Goal: Answer question/provide support: Share knowledge or assist other users

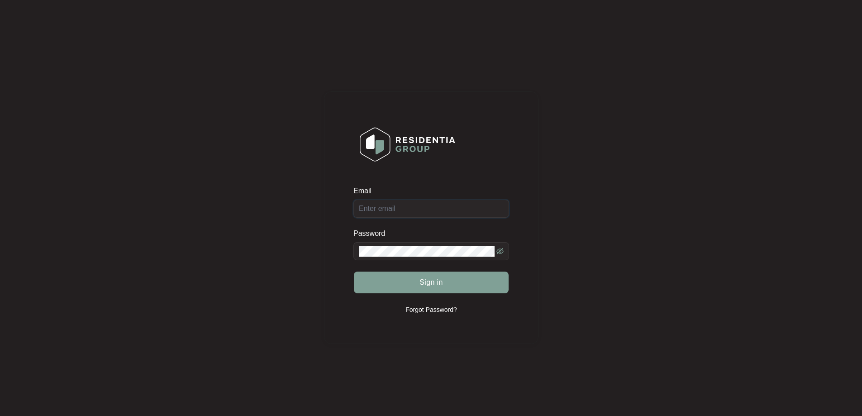
click at [412, 206] on input "Email" at bounding box center [431, 209] width 156 height 18
type input "[EMAIL_ADDRESS][DOMAIN_NAME]"
click at [354, 271] on button "Sign in" at bounding box center [431, 282] width 155 height 22
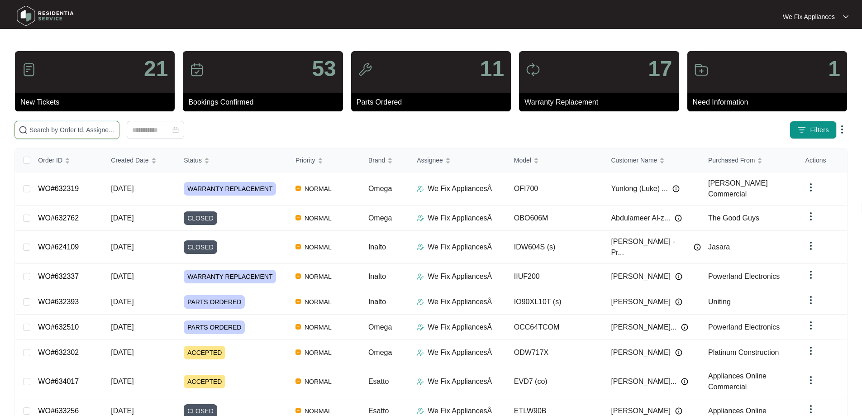
click at [83, 129] on input "text" at bounding box center [72, 130] width 86 height 10
paste input "633406"
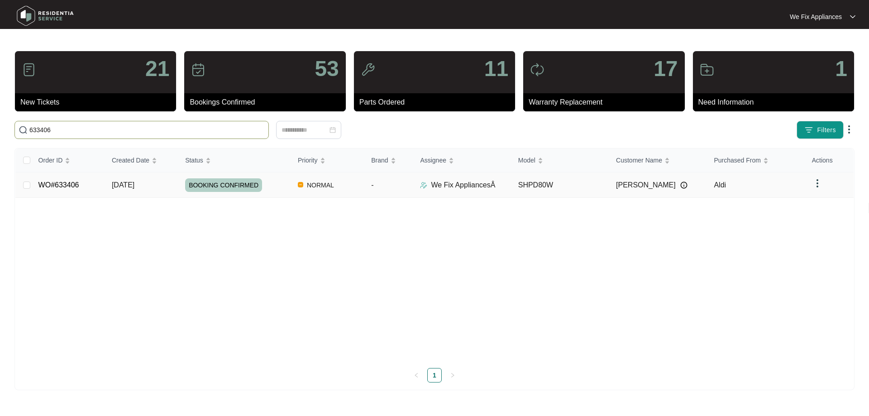
type input "633406"
click at [220, 182] on span "BOOKING CONFIRMED" at bounding box center [223, 185] width 77 height 14
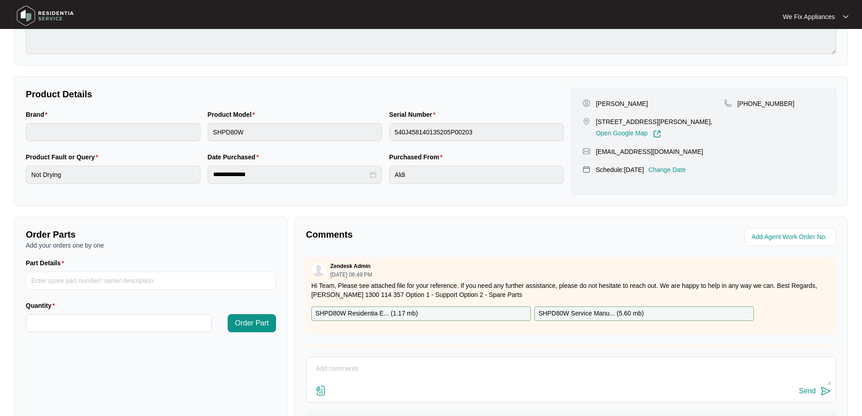
scroll to position [42, 0]
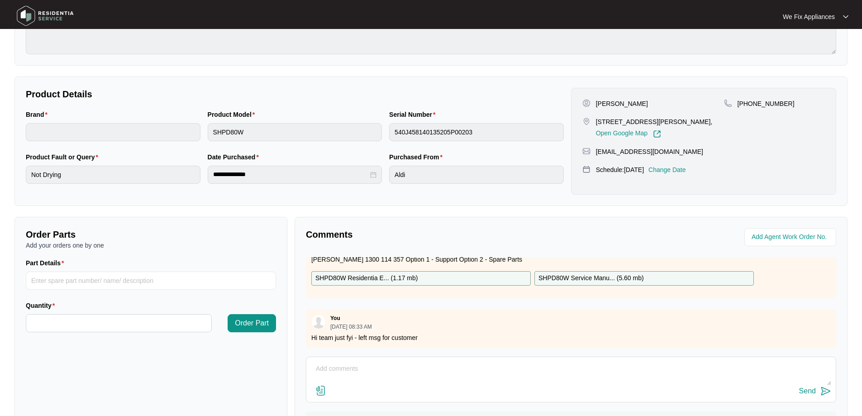
click at [400, 371] on textarea at bounding box center [571, 374] width 520 height 24
click at [348, 380] on textarea "Hi Team compressor is not producing any heat." at bounding box center [571, 374] width 520 height 24
click at [469, 378] on textarea "Hi Team compressor motor is not producing any heat." at bounding box center [571, 374] width 520 height 24
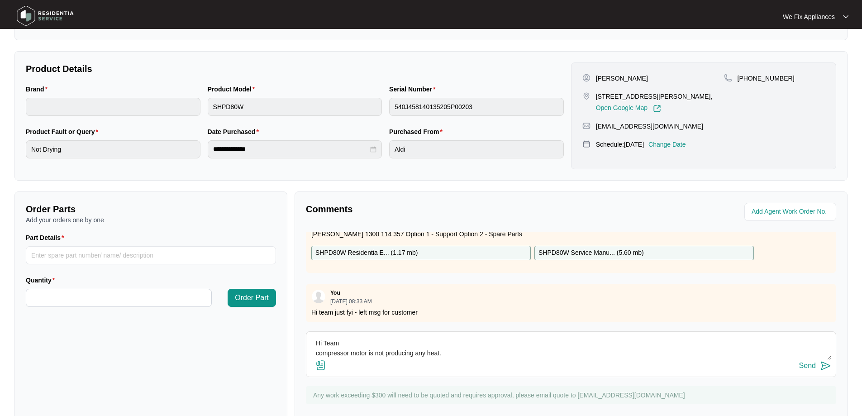
scroll to position [185, 0]
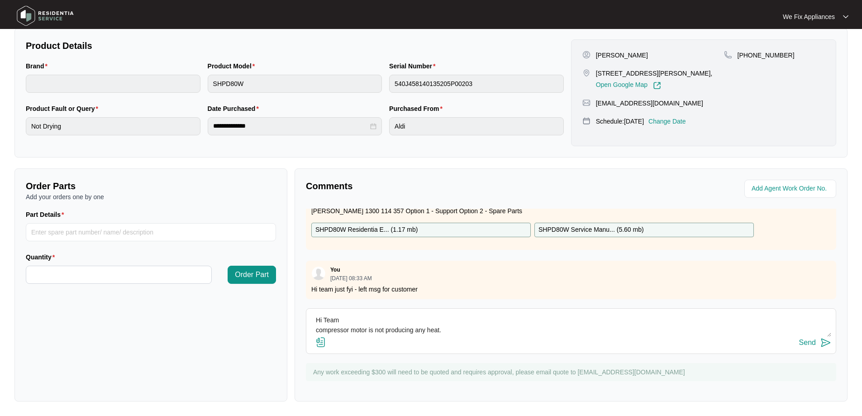
type textarea "Hi Team compressor motor is not producing any heat."
click at [812, 340] on div "Send" at bounding box center [807, 342] width 17 height 8
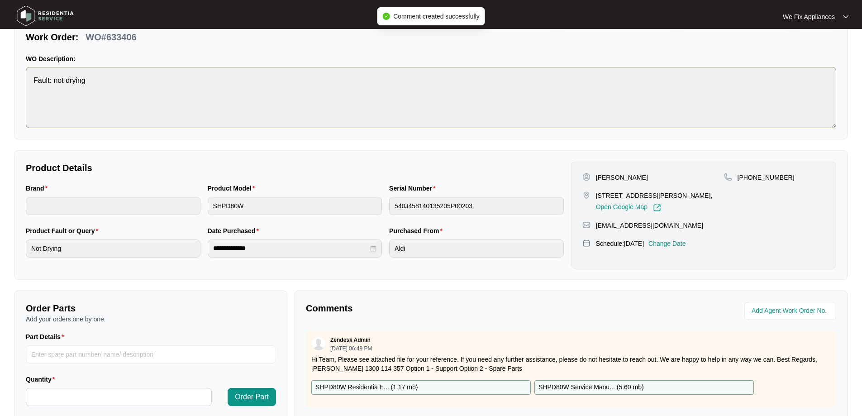
scroll to position [0, 0]
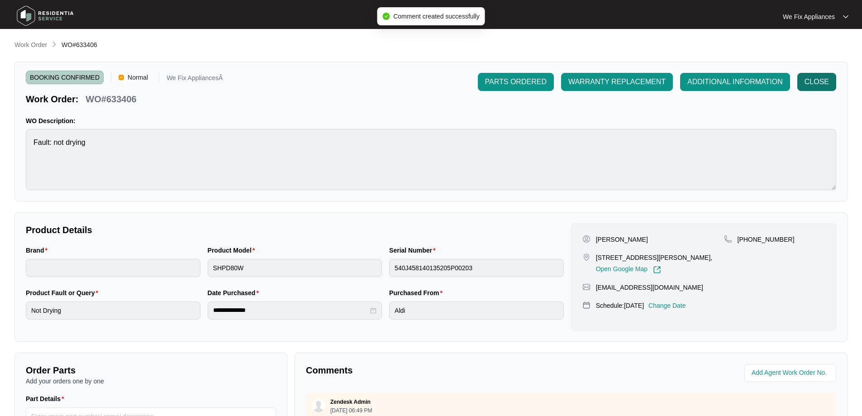
click at [833, 78] on button "CLOSE" at bounding box center [816, 82] width 39 height 18
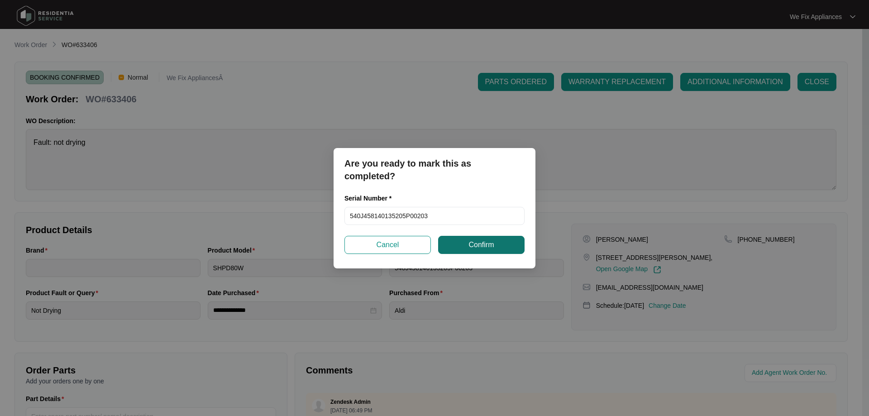
click at [449, 242] on button "Confirm" at bounding box center [481, 245] width 86 height 18
